Goal: Information Seeking & Learning: Learn about a topic

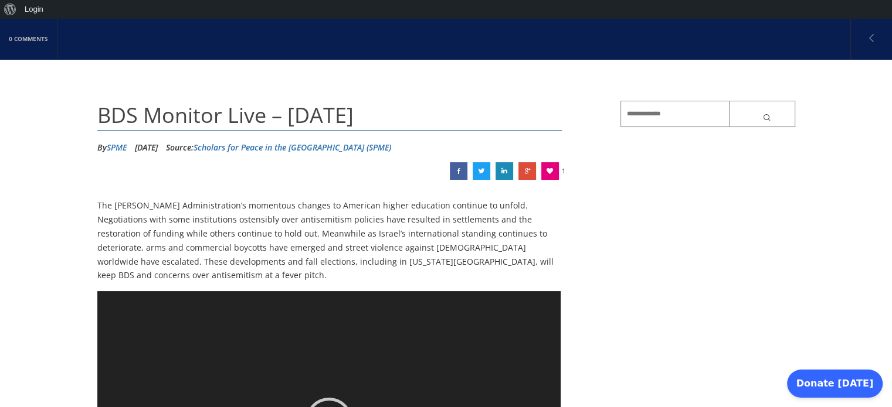
scroll to position [117, 0]
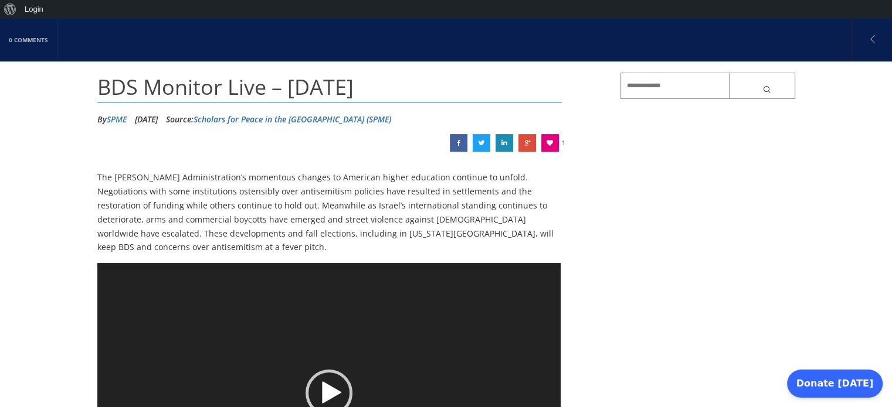
drag, startPoint x: 97, startPoint y: 84, endPoint x: 418, endPoint y: 93, distance: 321.3
click at [418, 93] on h1 "BDS Monitor Live – [DATE]" at bounding box center [329, 88] width 465 height 30
copy span "BDS Monitor Live – [DATE]"
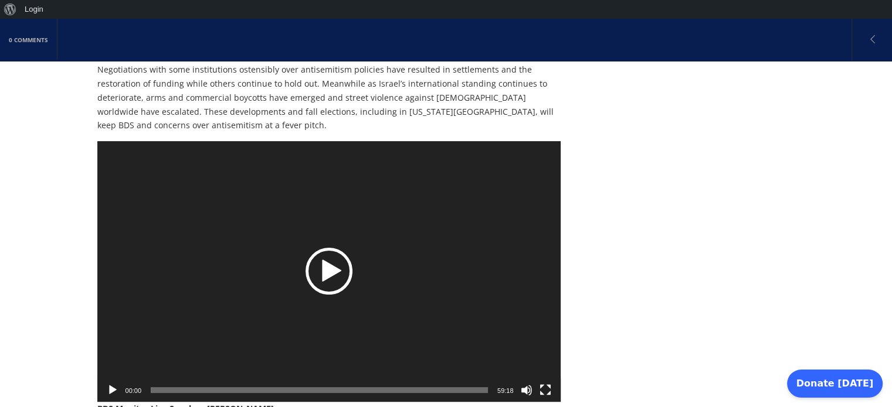
scroll to position [176, 0]
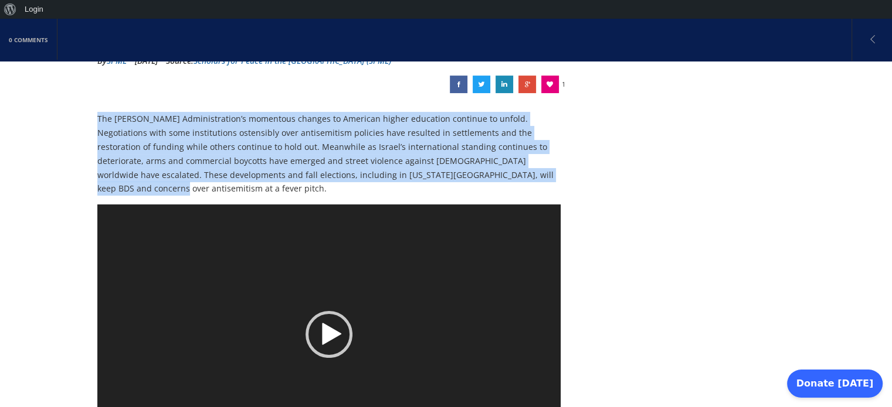
drag, startPoint x: 98, startPoint y: 114, endPoint x: 481, endPoint y: 181, distance: 388.0
click at [481, 181] on p "The [PERSON_NAME] Administration’s momentous changes to American higher educati…" at bounding box center [329, 154] width 465 height 84
copy p "The [PERSON_NAME] Administration’s momentous changes to American higher educati…"
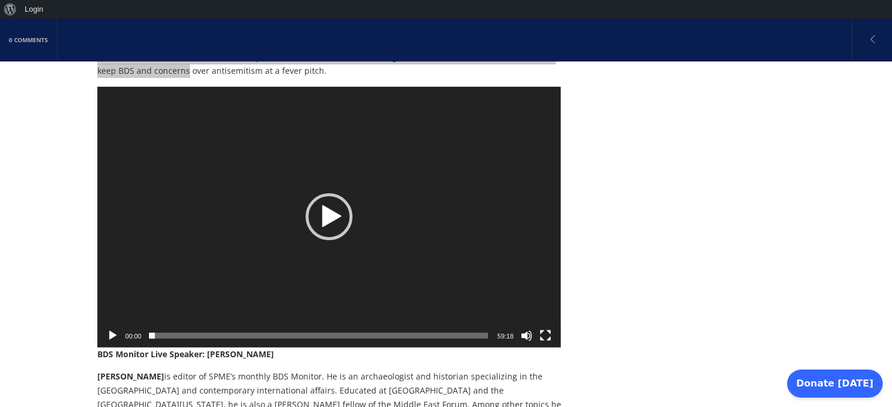
scroll to position [410, 0]
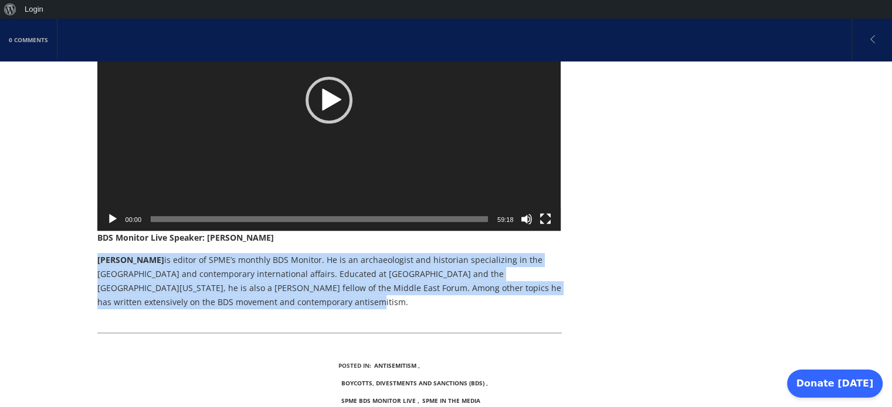
drag, startPoint x: 96, startPoint y: 246, endPoint x: 277, endPoint y: 285, distance: 184.8
click at [277, 285] on p "[PERSON_NAME] is editor of SPME’s monthly BDS Monitor. He is an archaeologist a…" at bounding box center [329, 281] width 465 height 56
copy p "[PERSON_NAME] is editor of SPME’s monthly BDS Monitor. He is an archaeologist a…"
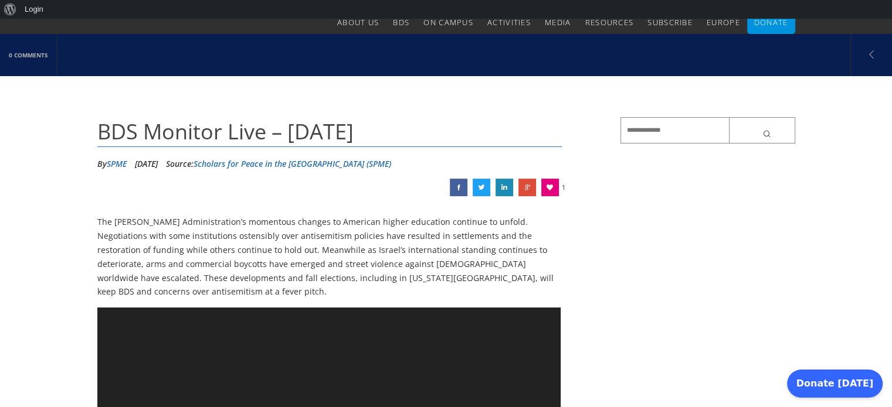
scroll to position [0, 0]
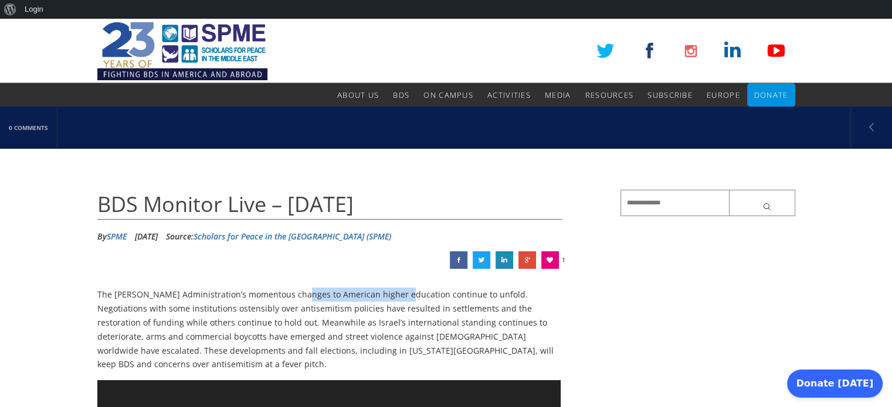
drag, startPoint x: 299, startPoint y: 292, endPoint x: 399, endPoint y: 291, distance: 100.2
click at [399, 291] on p "The [PERSON_NAME] Administration’s momentous changes to American higher educati…" at bounding box center [329, 330] width 465 height 84
copy p "American higher education"
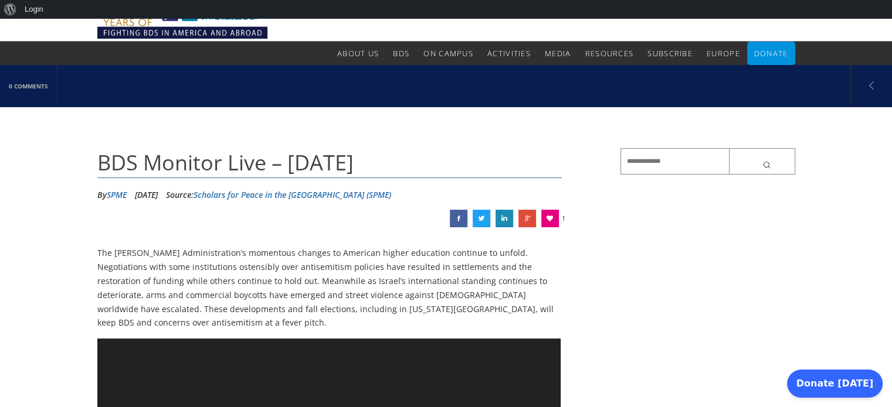
scroll to position [117, 0]
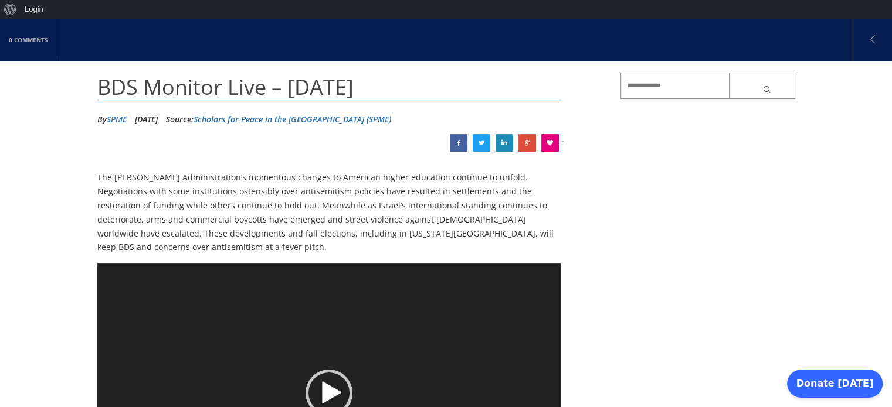
click at [363, 234] on p "The [PERSON_NAME] Administration’s momentous changes to American higher educati…" at bounding box center [329, 213] width 465 height 84
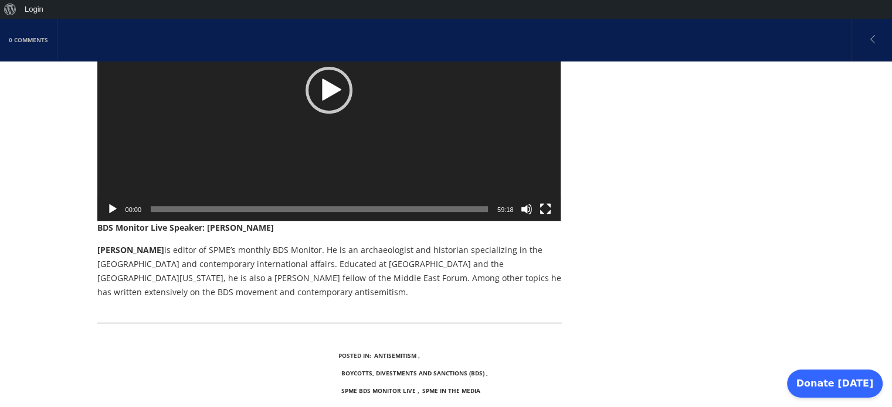
scroll to position [469, 0]
